Goal: Information Seeking & Learning: Compare options

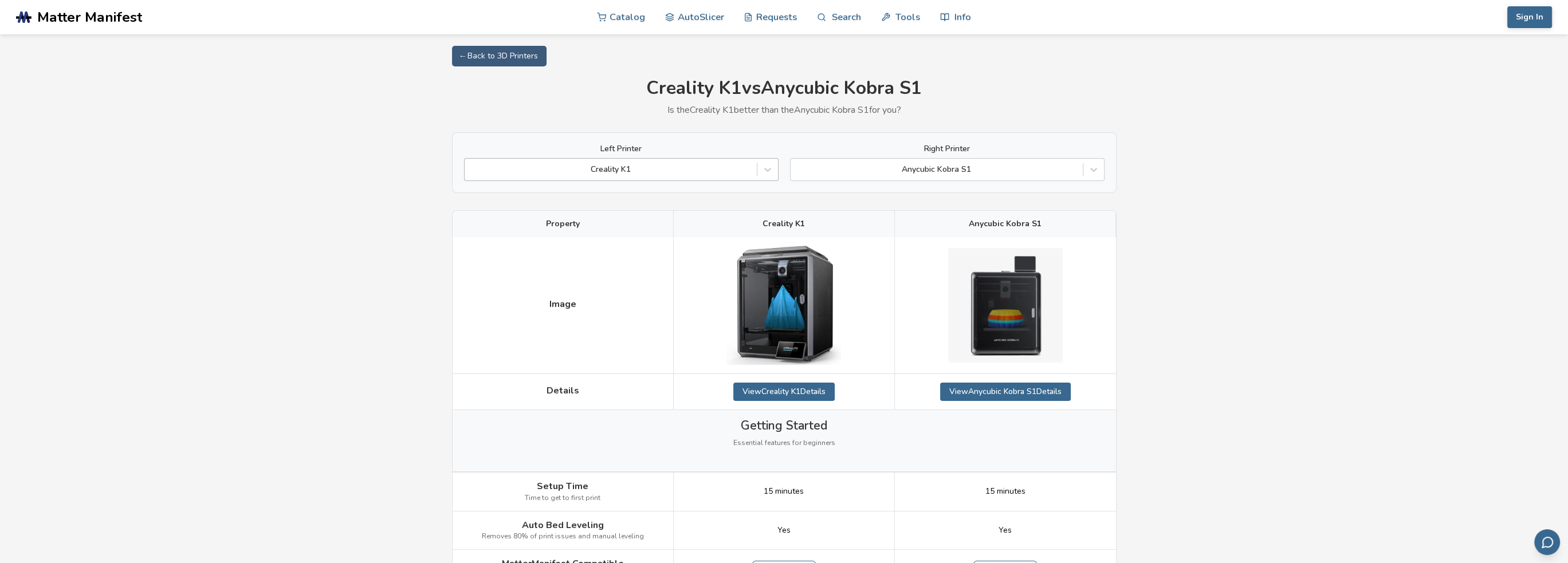
click at [703, 172] on div at bounding box center [611, 169] width 280 height 12
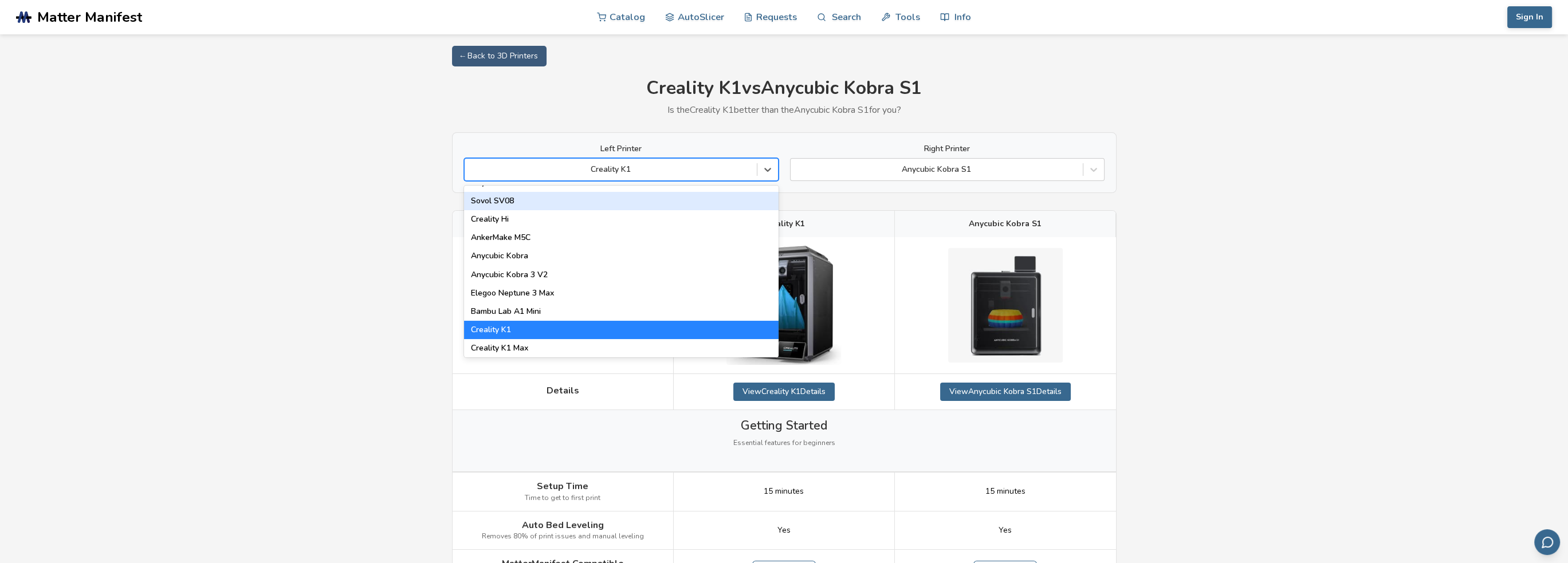
scroll to position [171, 0]
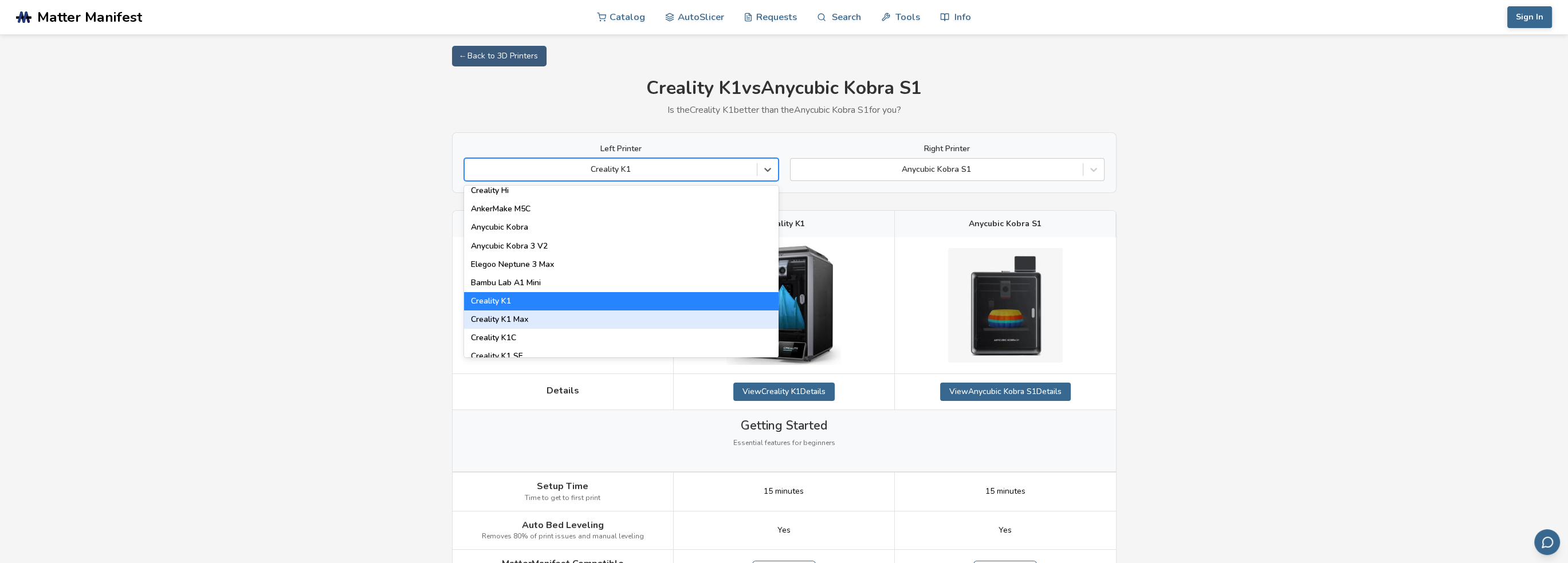
click at [709, 314] on div "Creality K1 Max" at bounding box center [621, 320] width 314 height 18
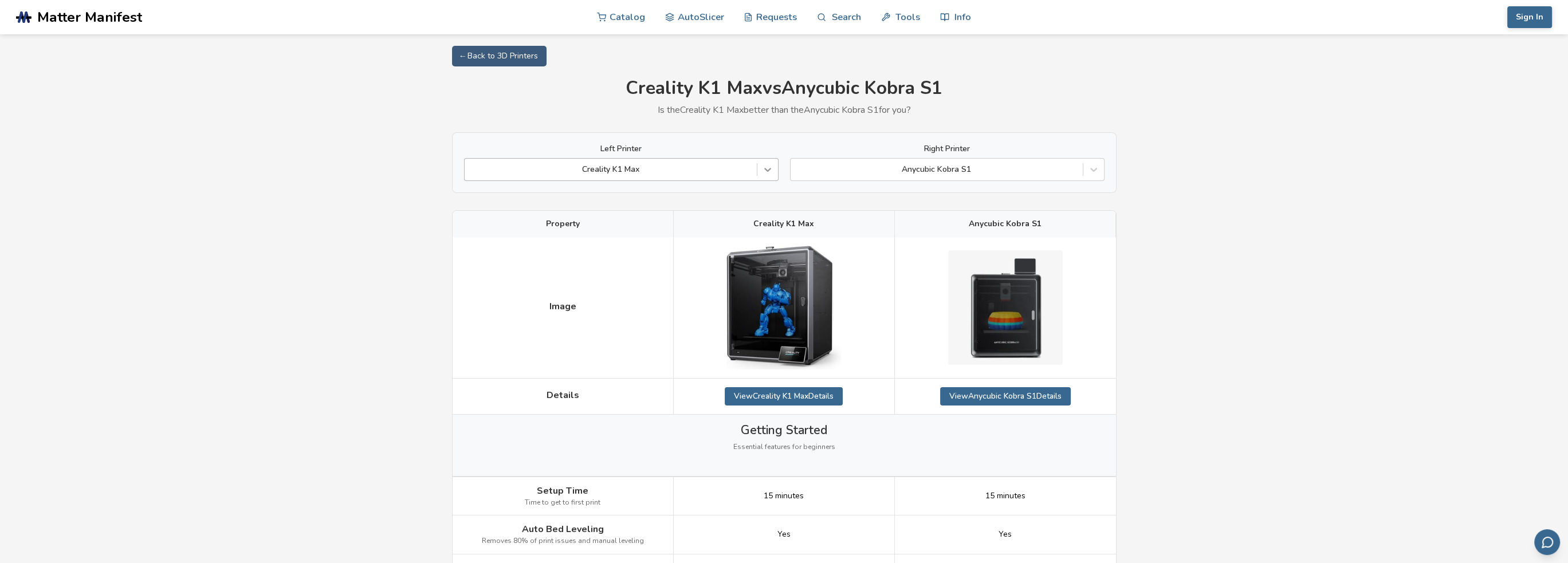
click at [764, 171] on icon at bounding box center [767, 169] width 12 height 12
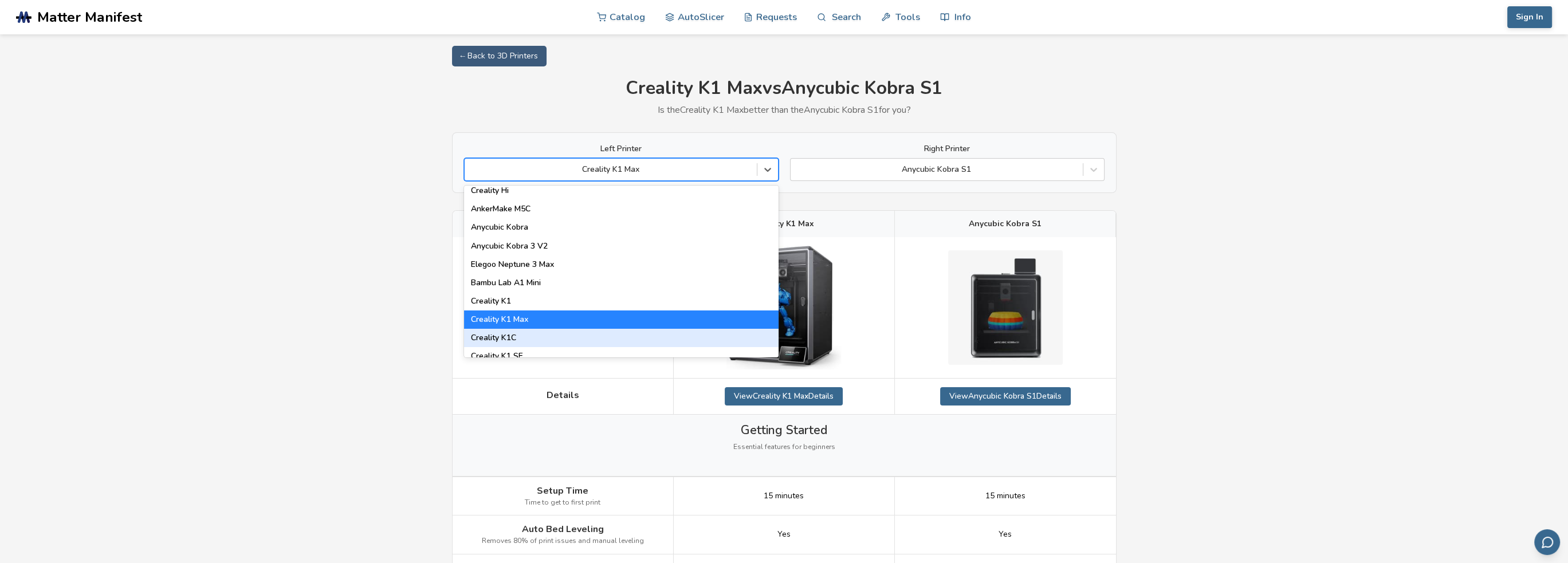
scroll to position [229, 0]
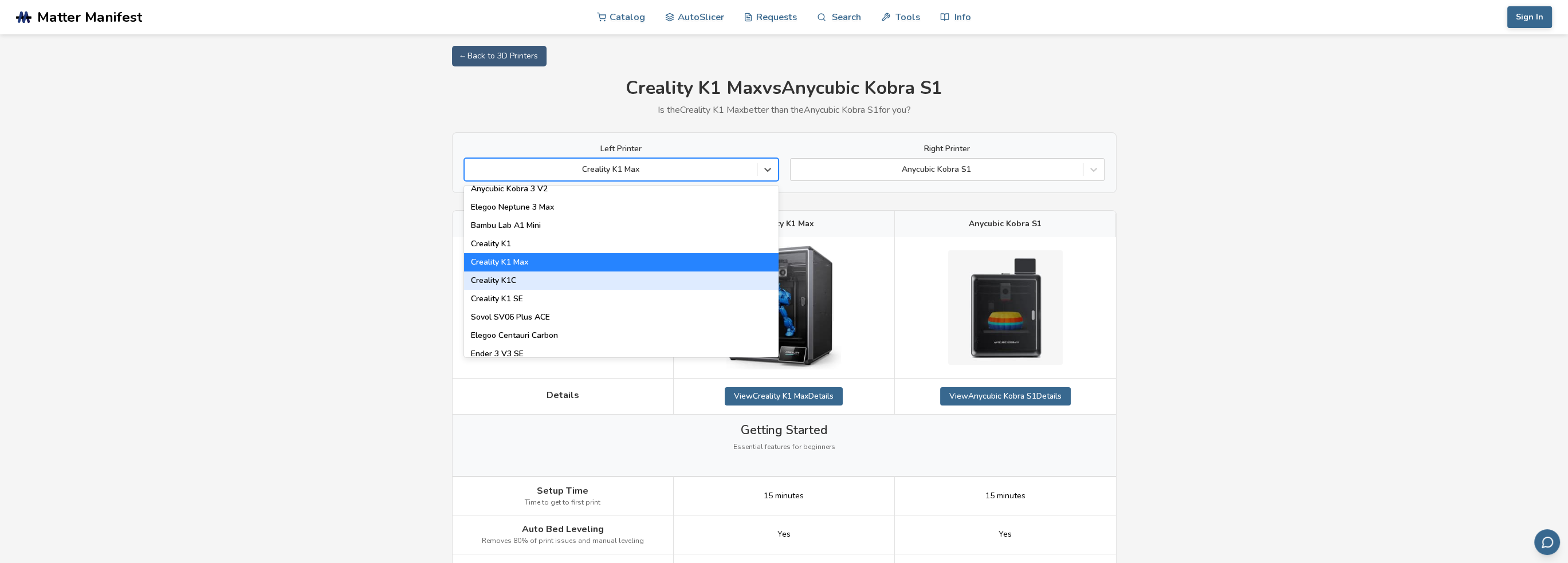
click at [587, 286] on div "Creality K1C" at bounding box center [621, 281] width 314 height 18
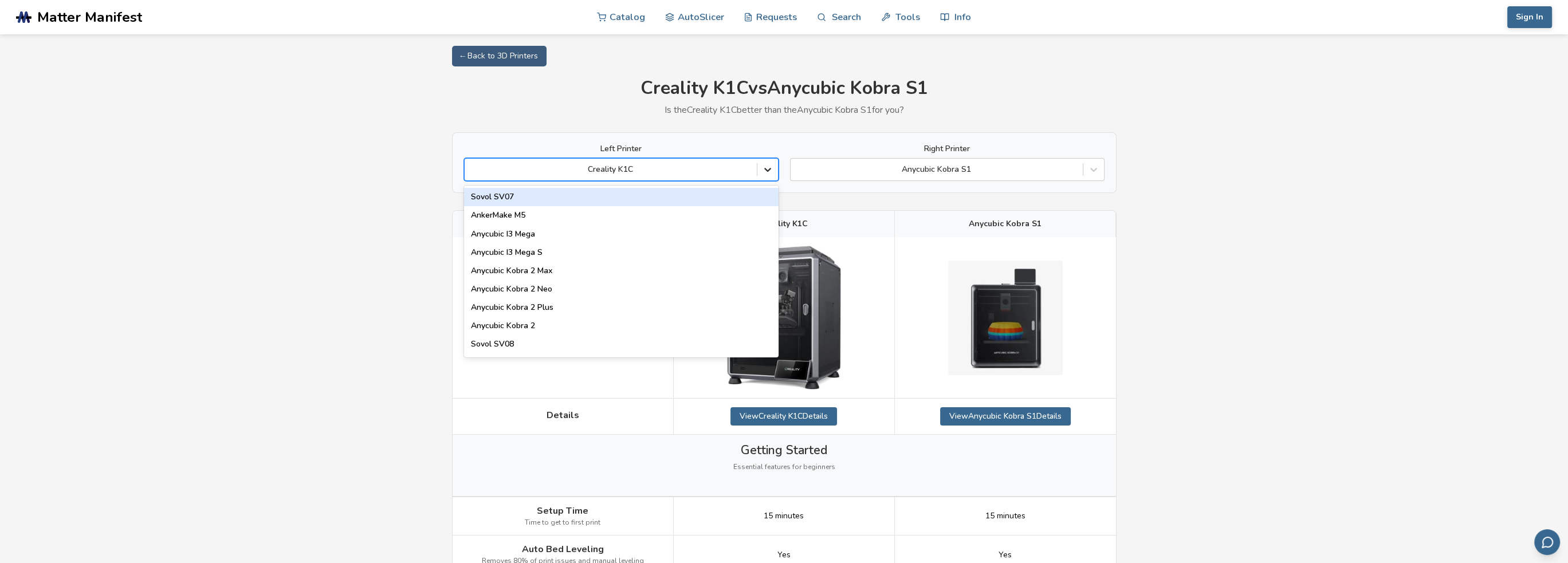
click at [766, 171] on icon at bounding box center [767, 170] width 7 height 4
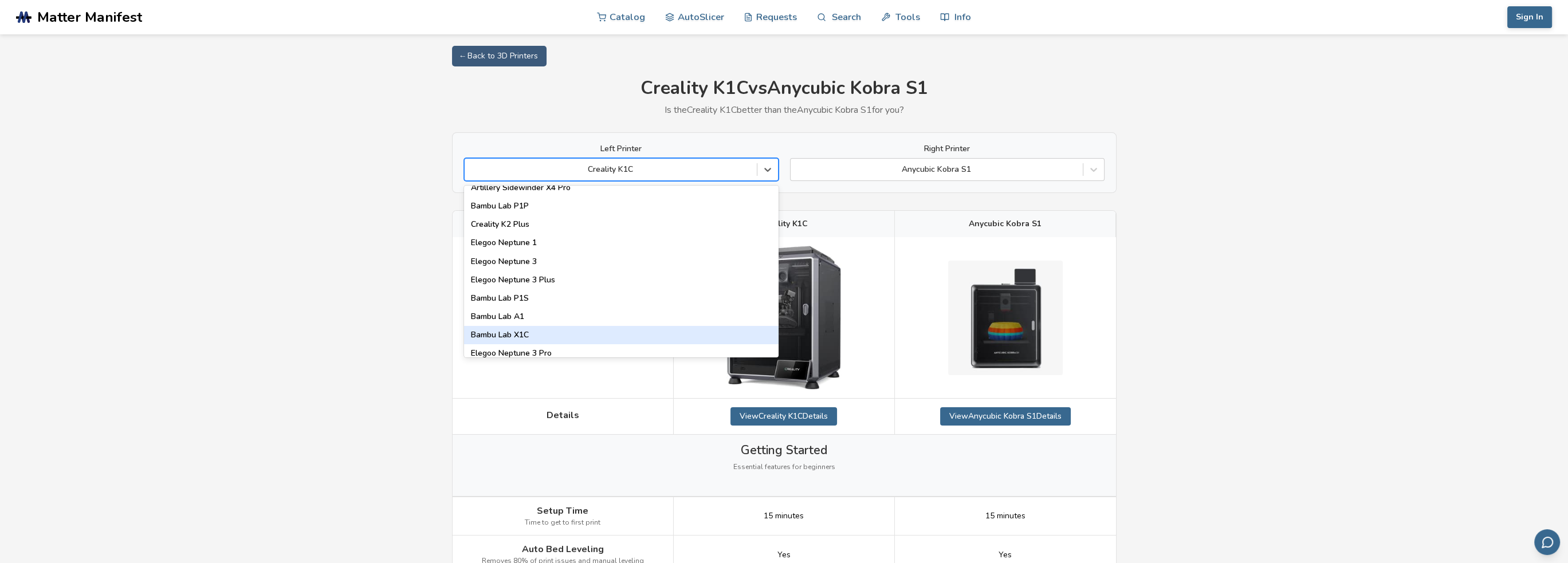
click at [558, 335] on div "Bambu Lab X1C" at bounding box center [621, 335] width 314 height 18
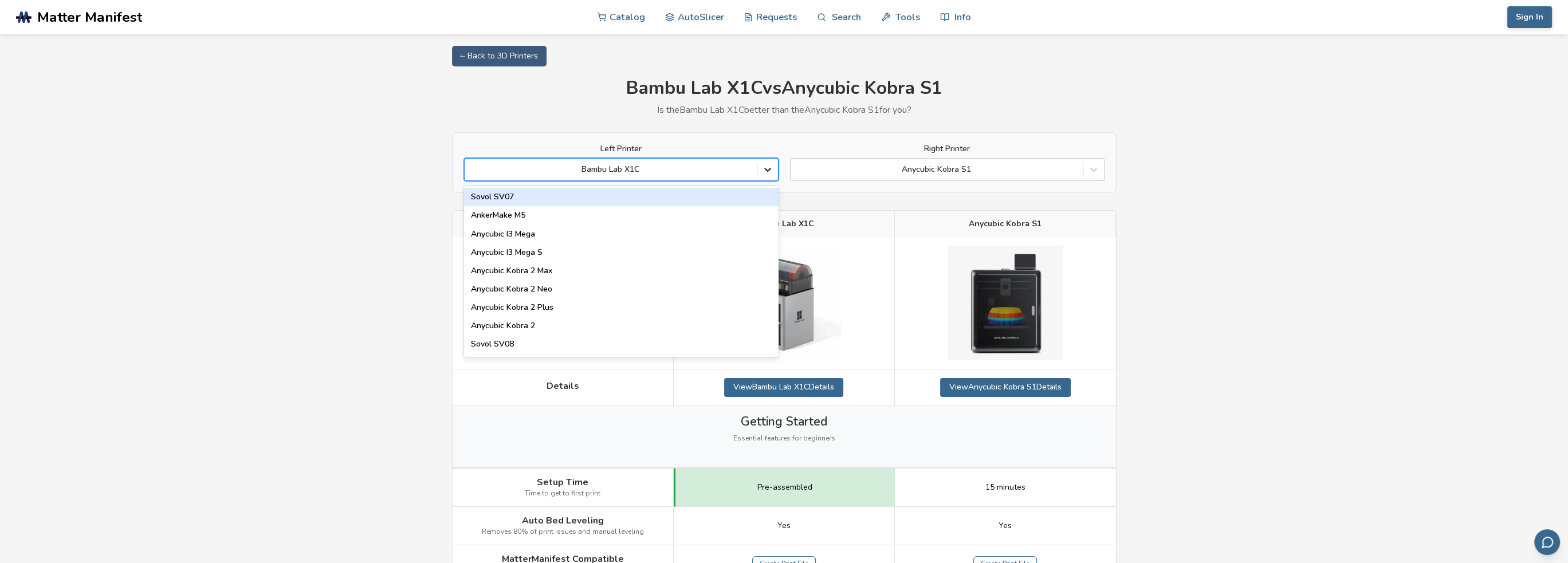
click at [771, 173] on icon at bounding box center [767, 169] width 12 height 12
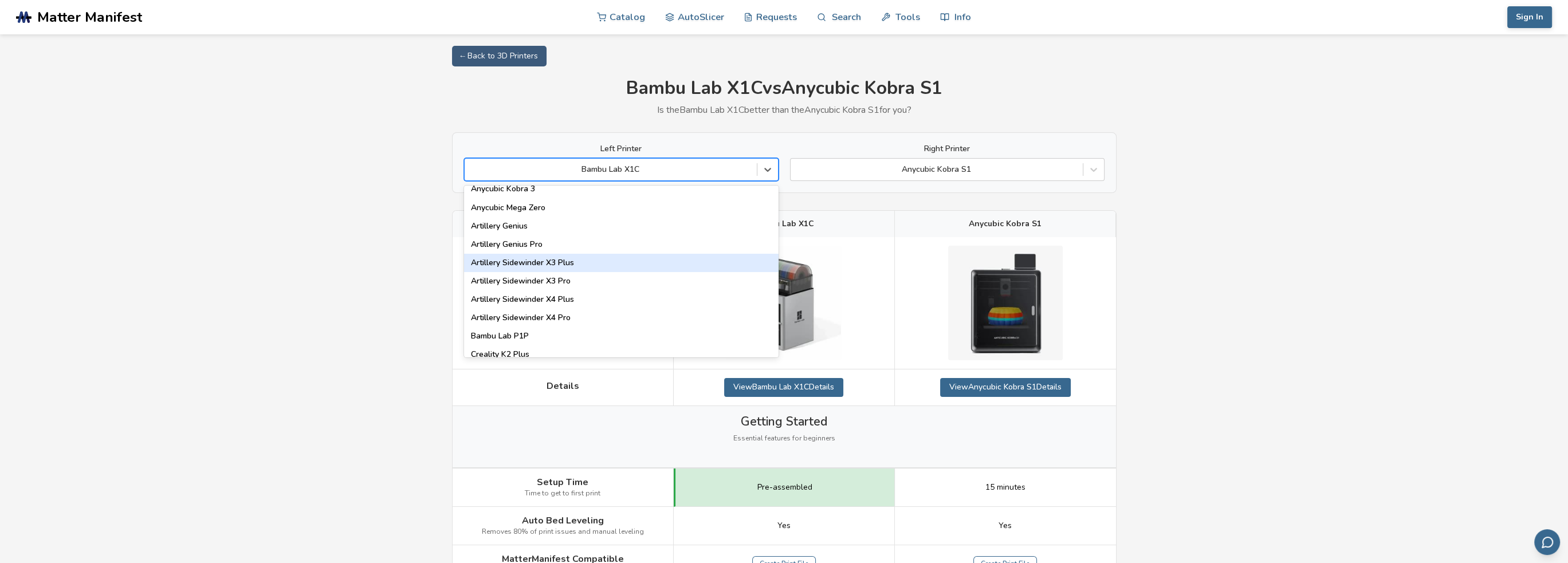
scroll to position [630, 0]
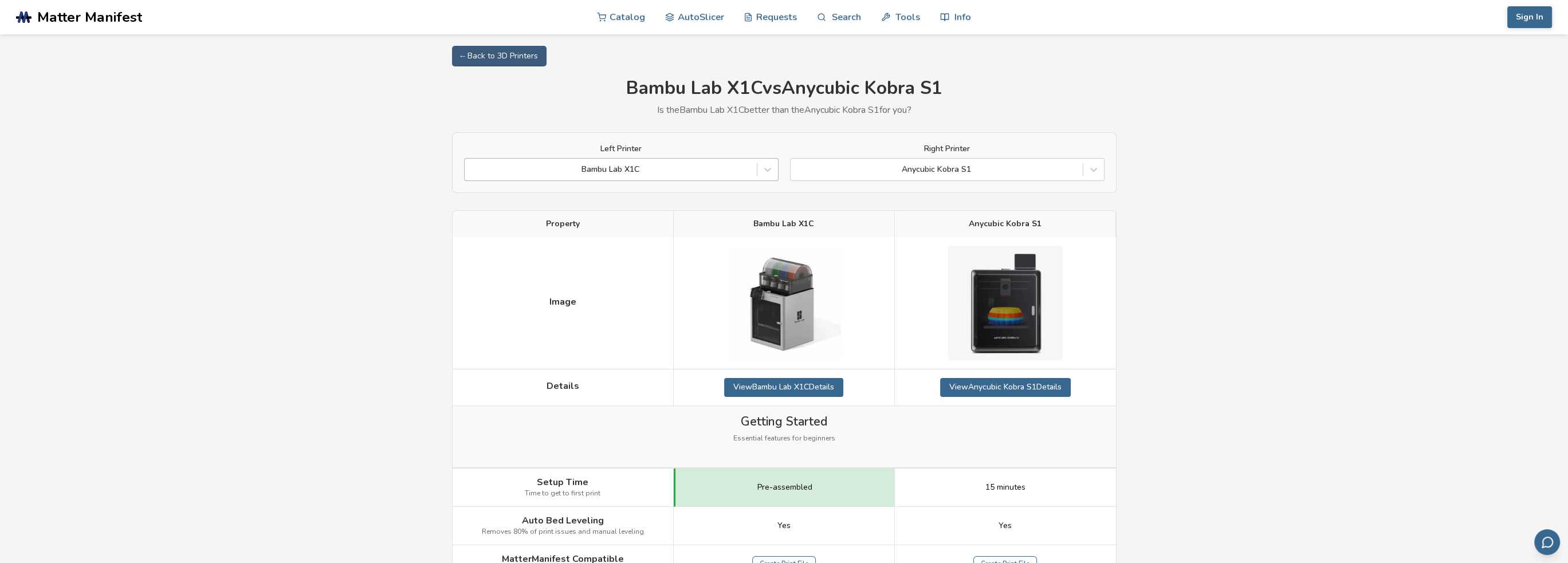
click at [729, 171] on div at bounding box center [611, 169] width 280 height 12
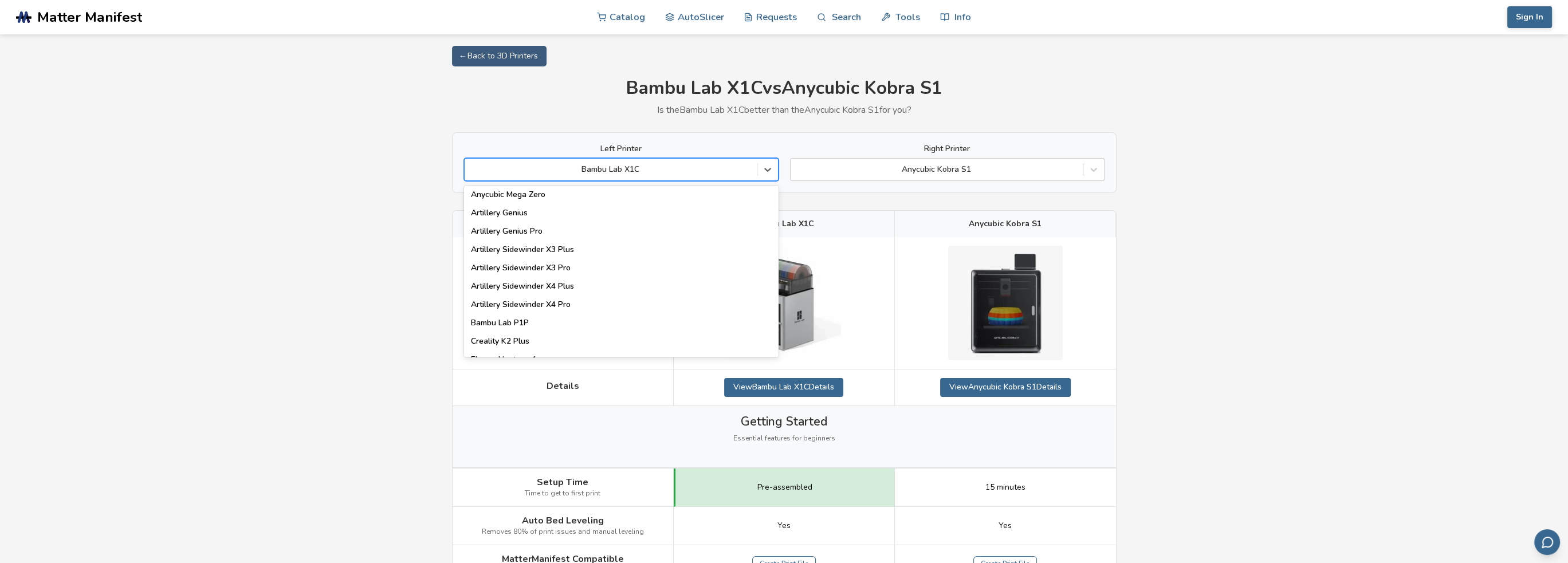
scroll to position [609, 0]
click at [513, 265] on div "Artillery Sidewinder X3 Plus" at bounding box center [621, 268] width 314 height 18
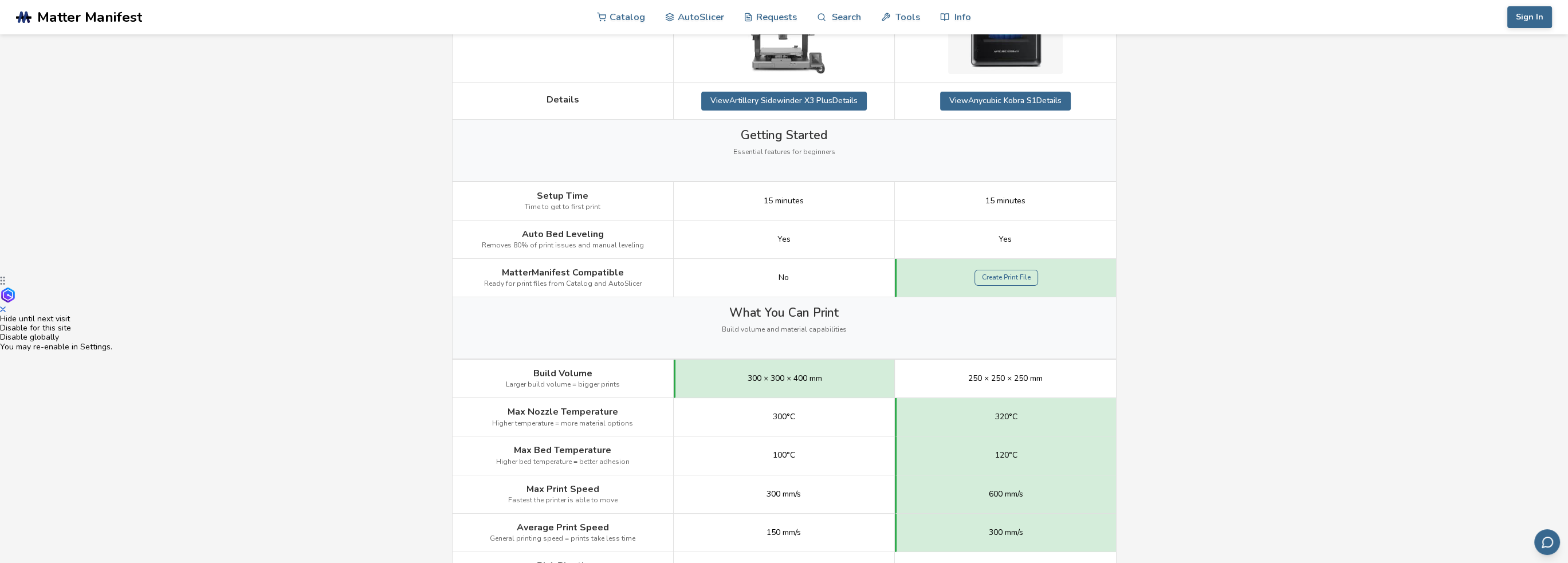
scroll to position [458, 0]
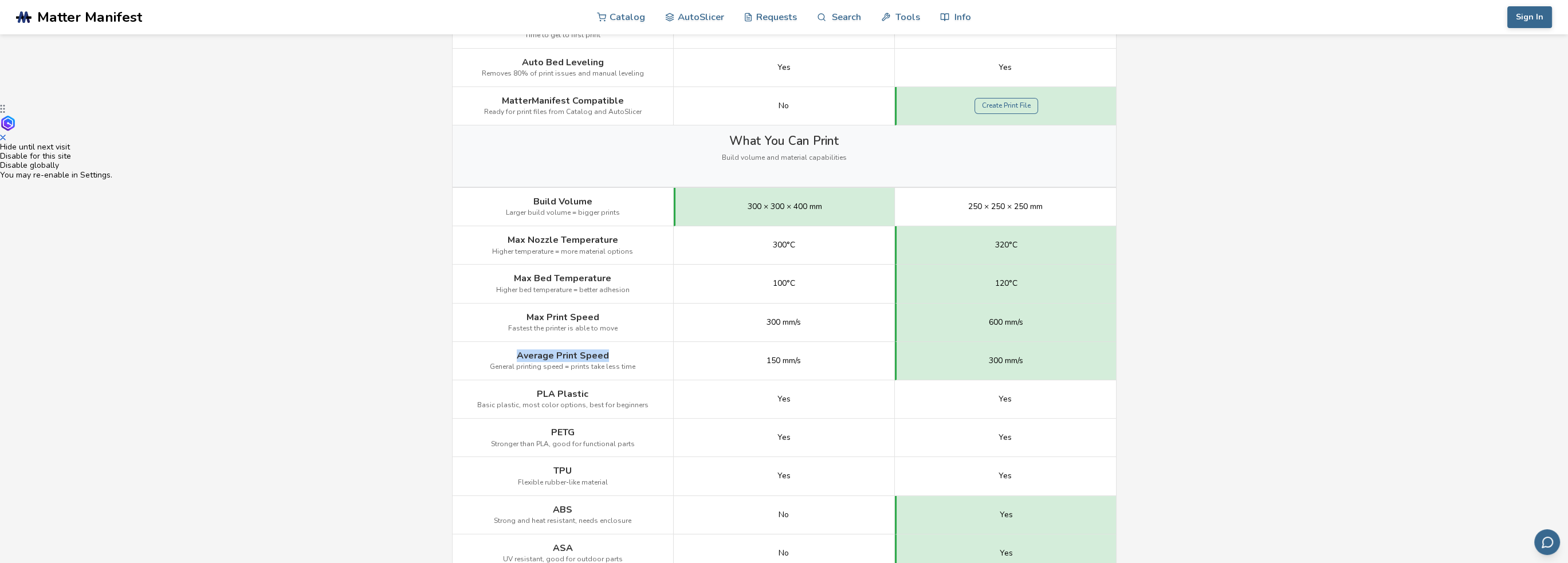
drag, startPoint x: 612, startPoint y: 353, endPoint x: 518, endPoint y: 352, distance: 94.0
click at [518, 352] on div "Average Print Speed General printing speed = prints take less time" at bounding box center [563, 361] width 221 height 38
click at [518, 360] on div at bounding box center [518, 360] width 0 height 0
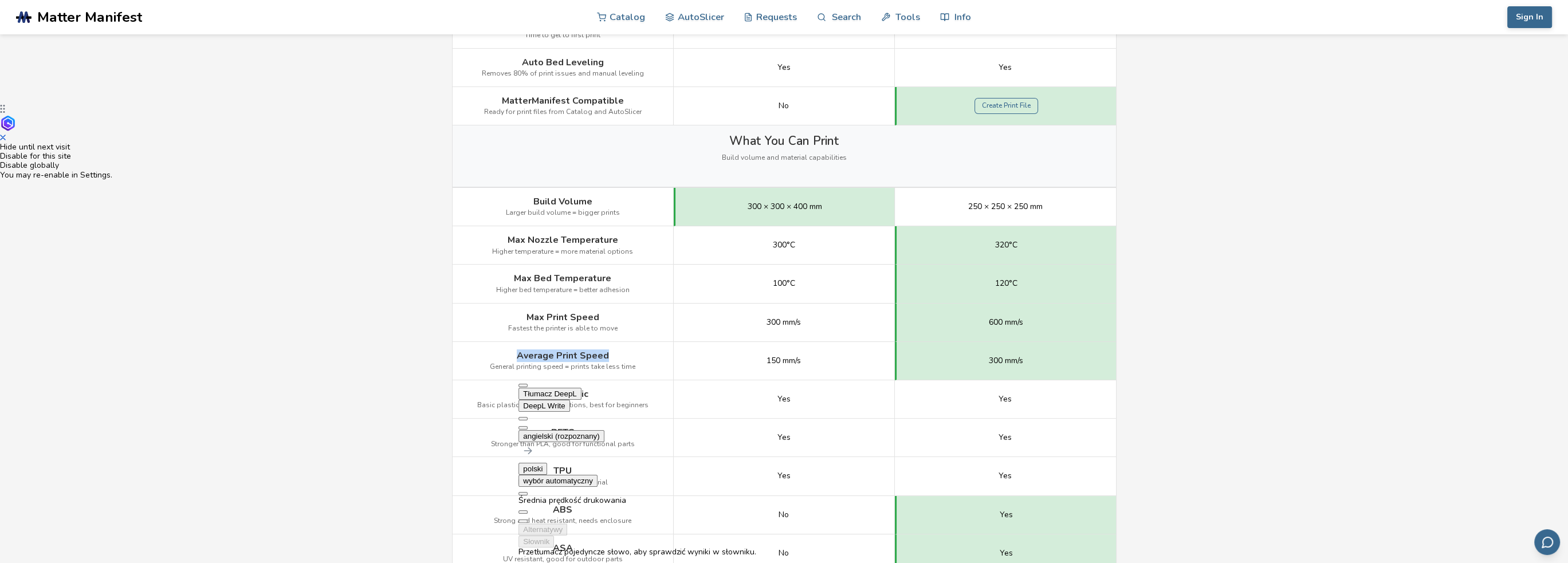
click at [528, 426] on button at bounding box center [523, 428] width 9 height 4
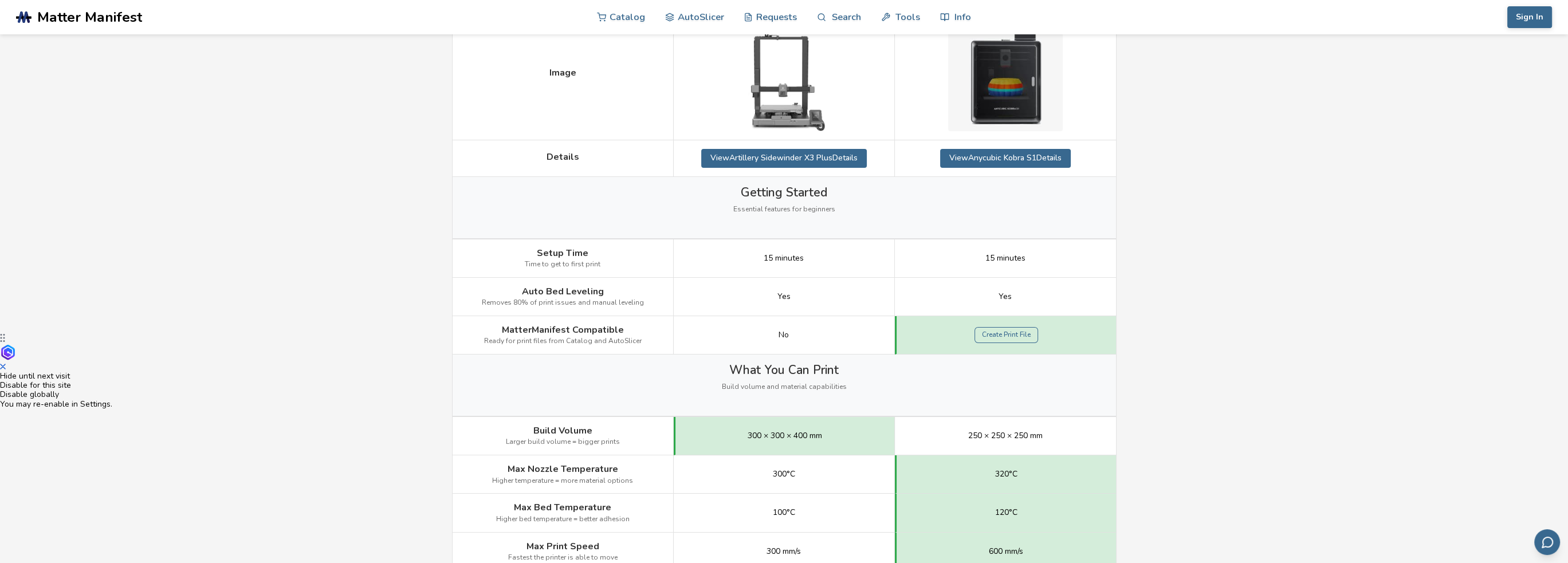
scroll to position [0, 0]
